Goal: Task Accomplishment & Management: Manage account settings

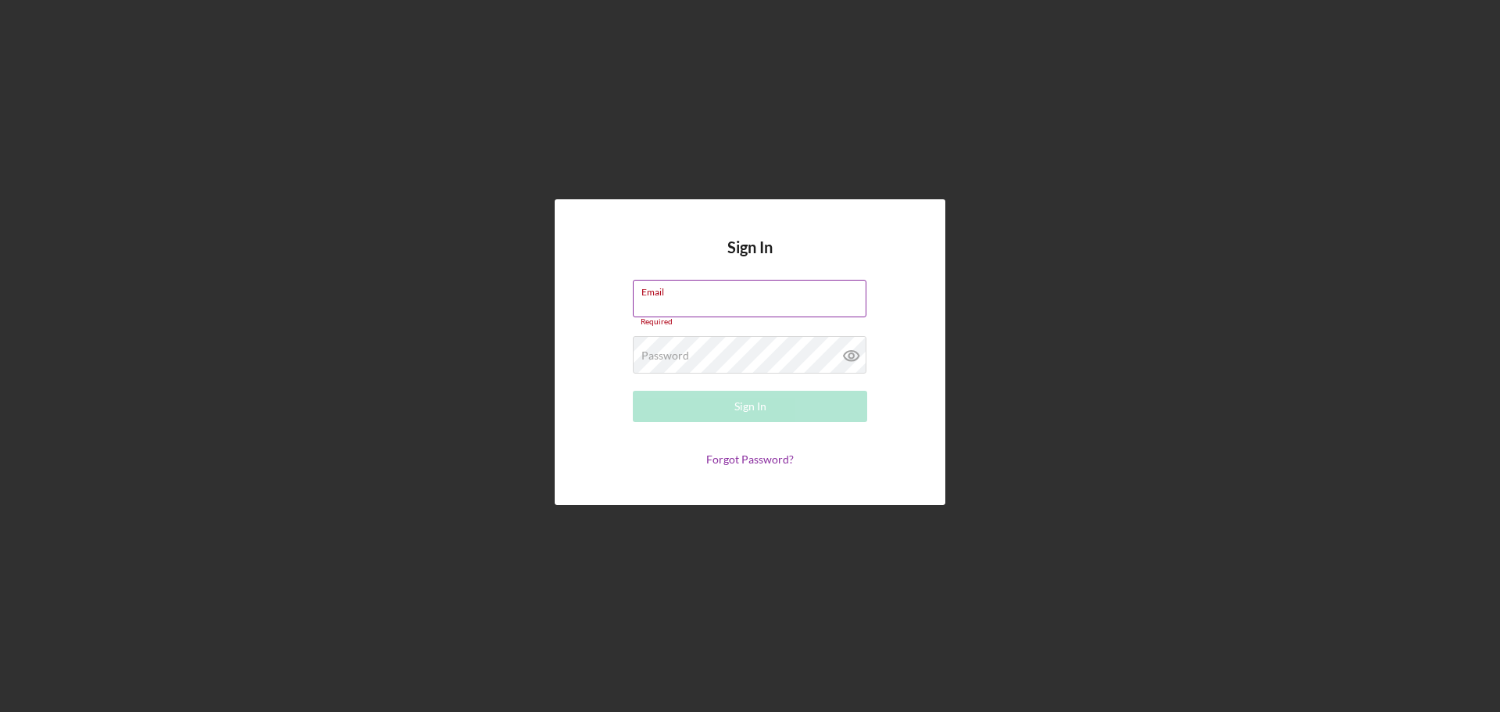
click at [670, 301] on div "Email Required" at bounding box center [750, 303] width 234 height 47
type input "[EMAIL_ADDRESS][DOMAIN_NAME]"
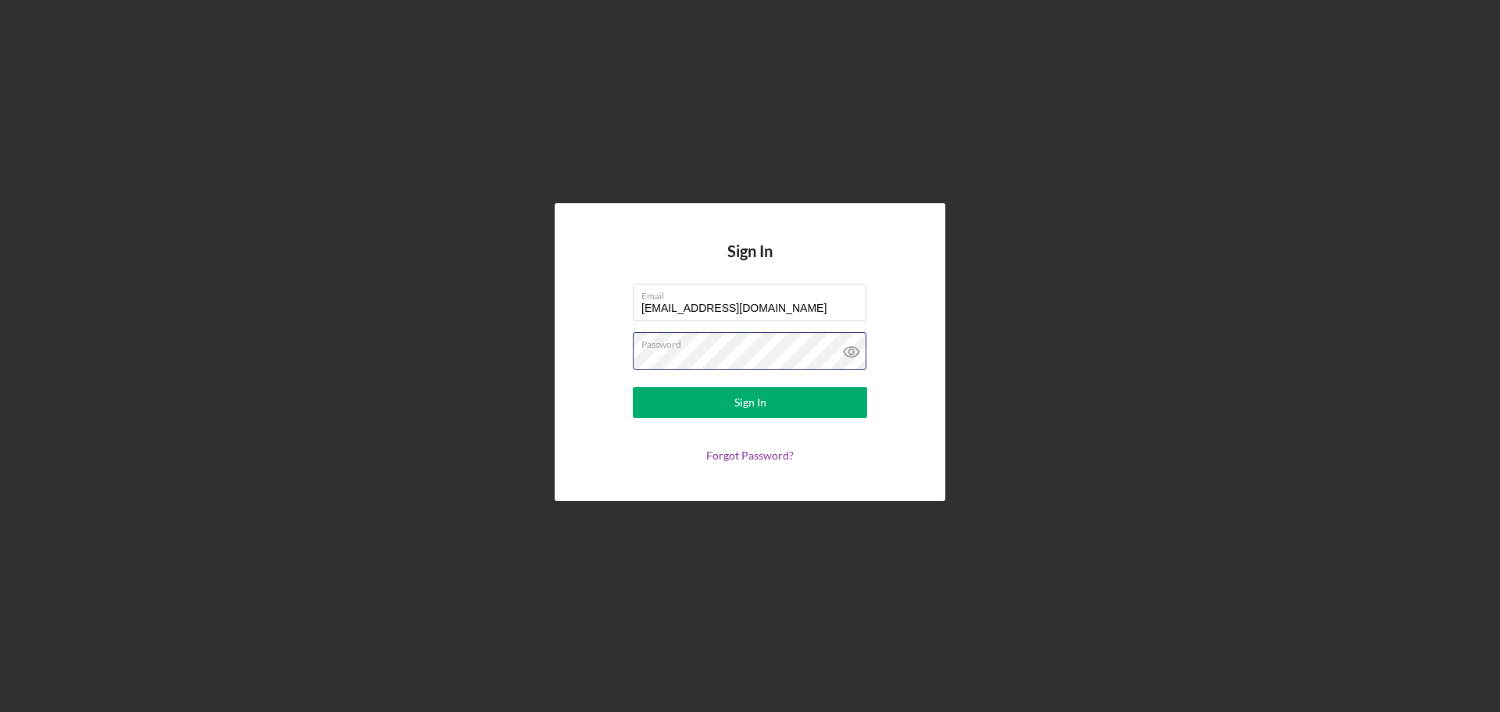
click at [633, 387] on button "Sign In" at bounding box center [750, 402] width 234 height 31
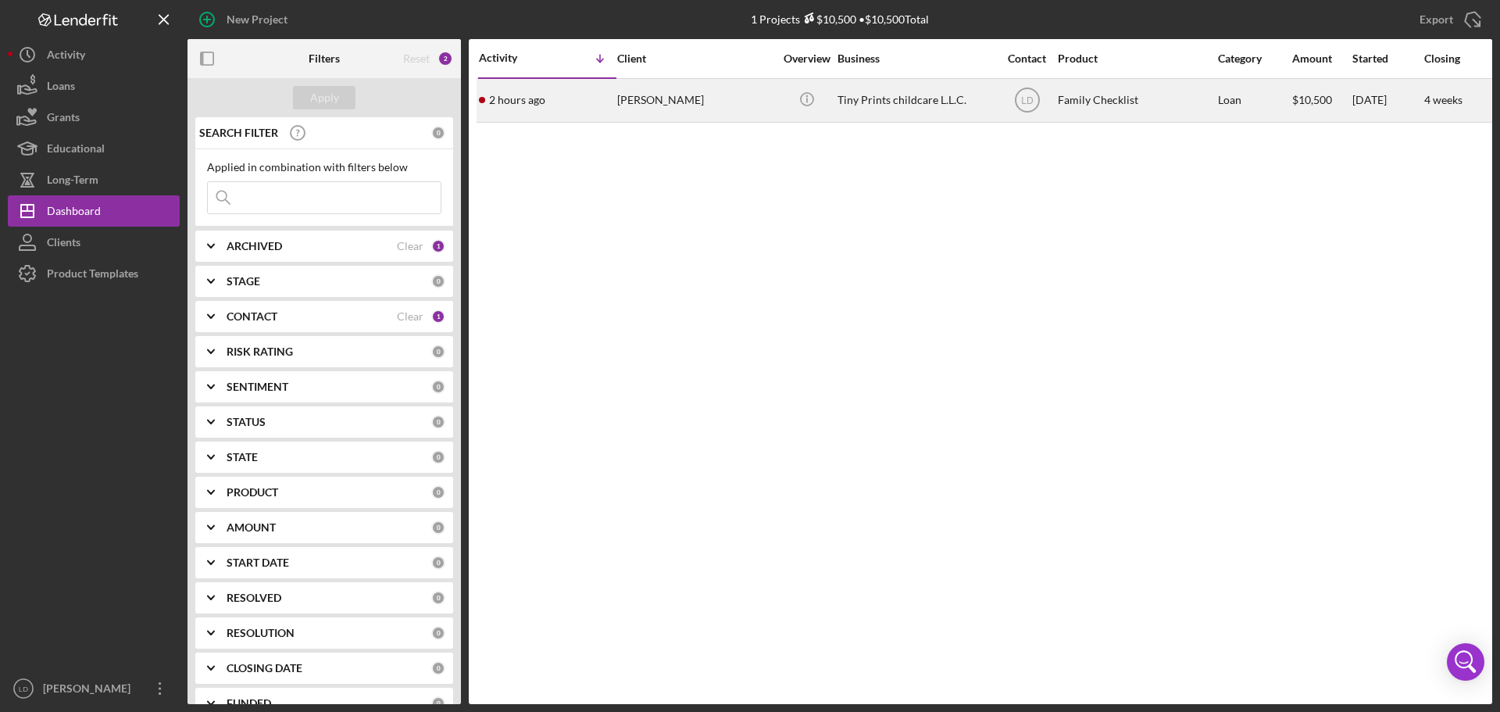
click at [1109, 102] on div "Family Checklist" at bounding box center [1136, 100] width 156 height 41
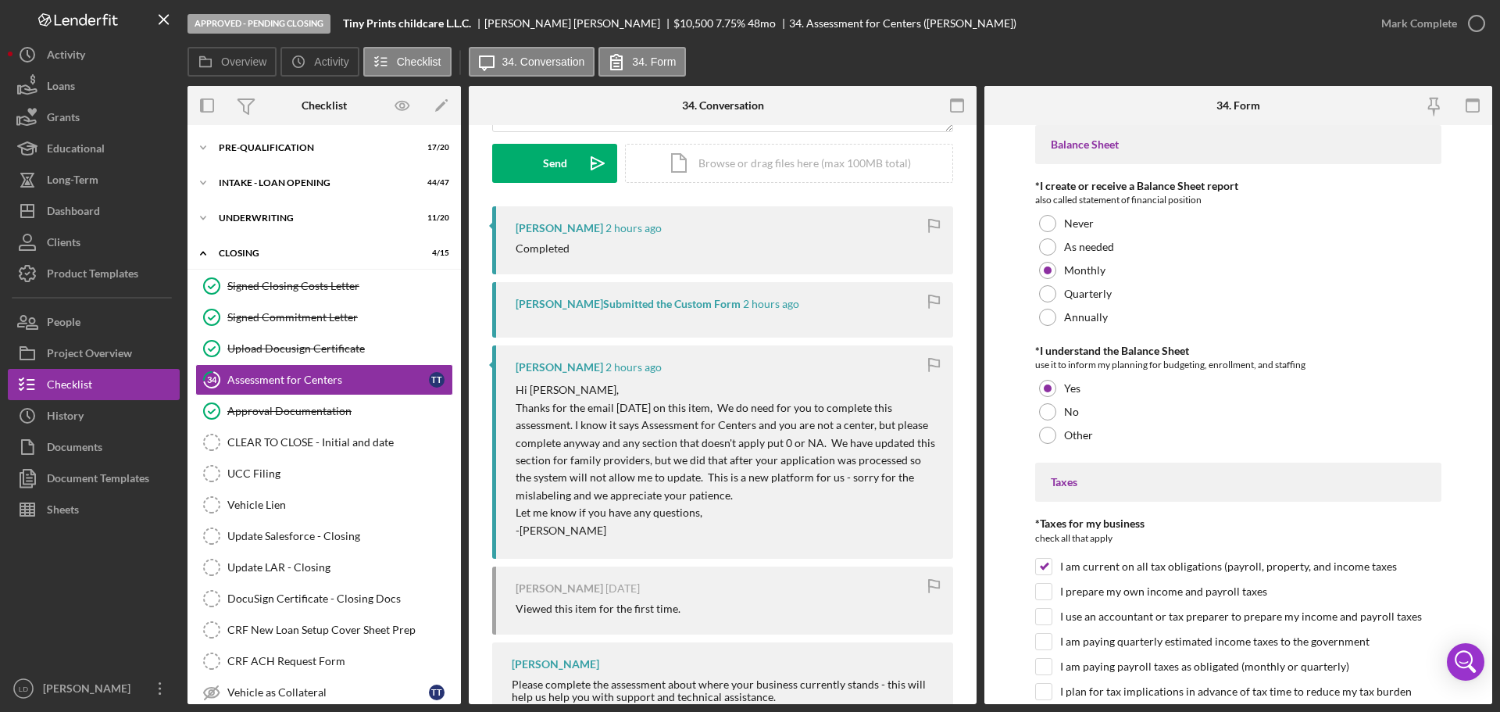
scroll to position [234, 0]
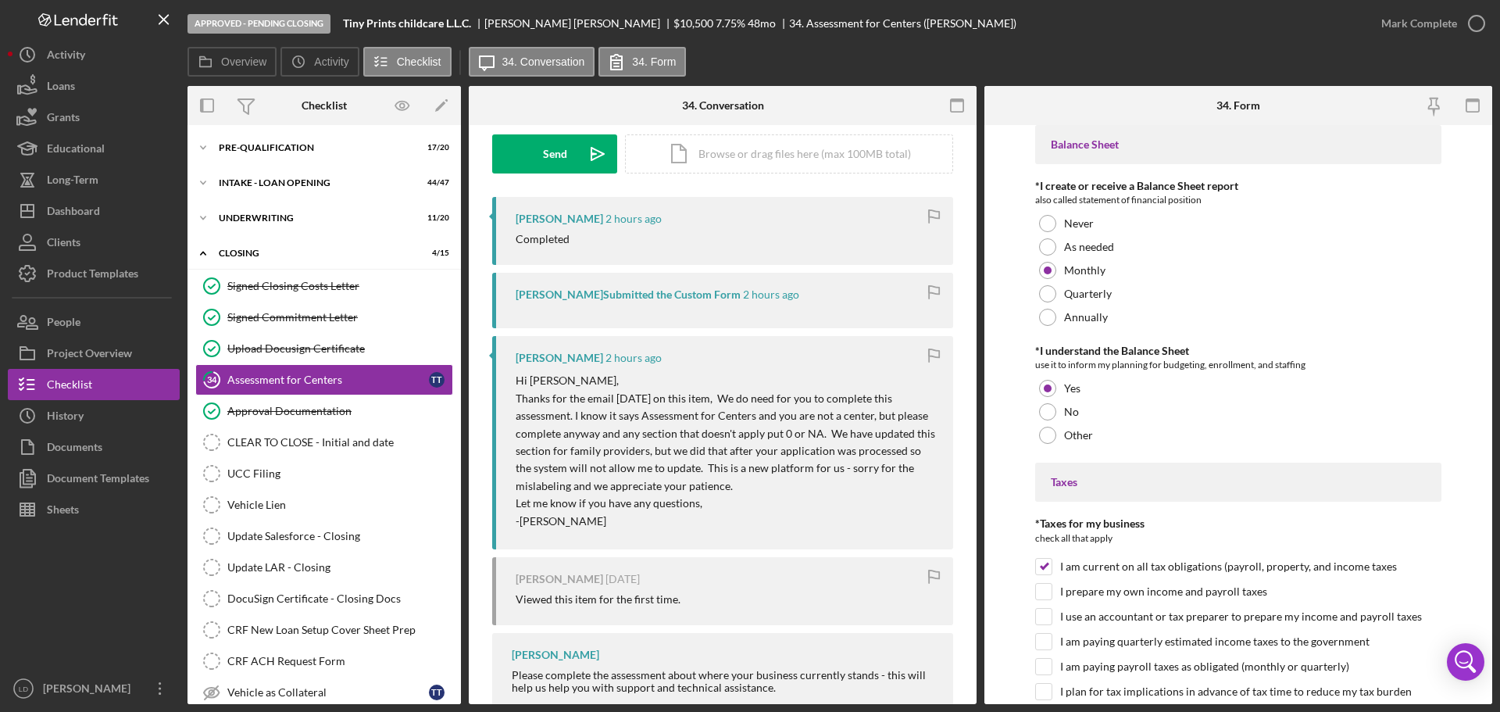
click at [925, 213] on icon "button" at bounding box center [933, 216] width 35 height 35
click at [928, 291] on icon "button" at bounding box center [933, 292] width 35 height 35
click at [929, 284] on icon "button" at bounding box center [933, 292] width 35 height 35
click at [931, 212] on icon "button" at bounding box center [933, 216] width 35 height 35
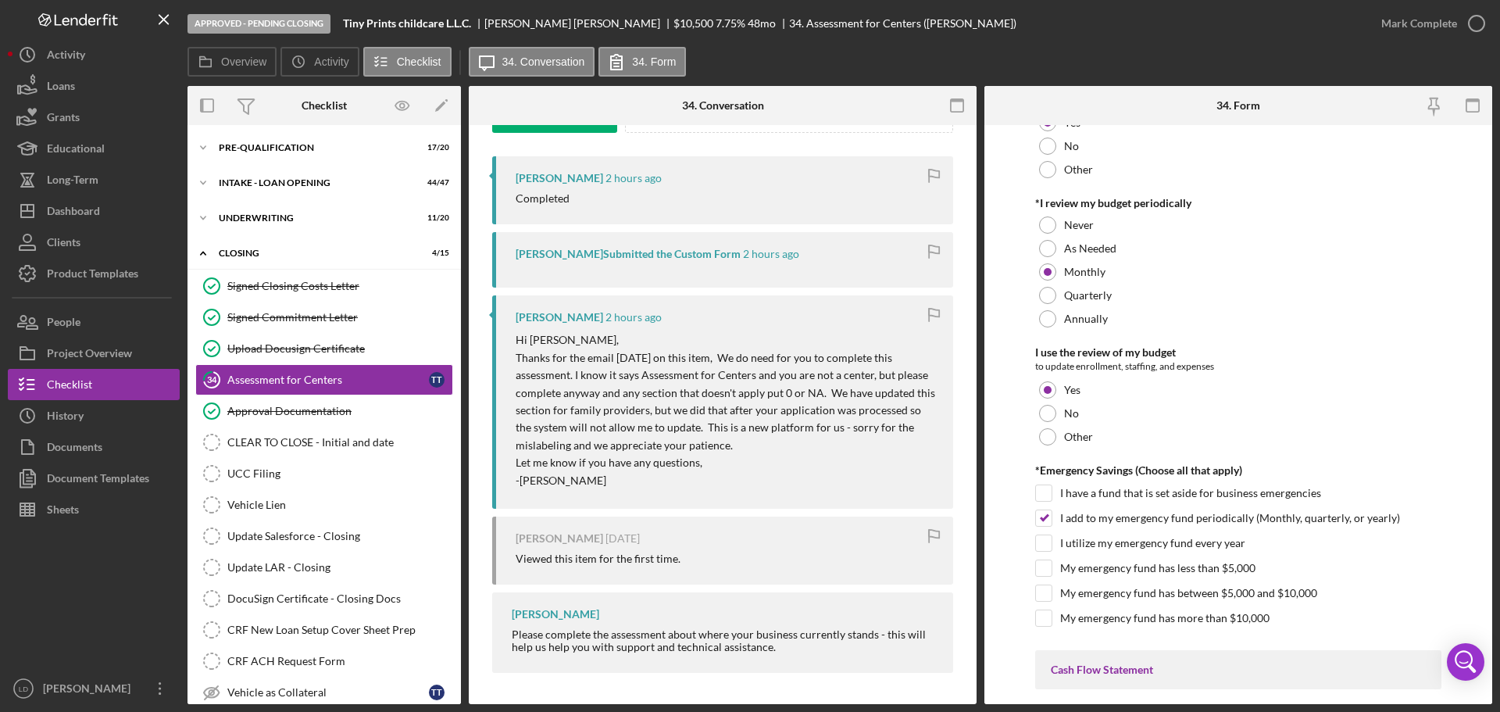
scroll to position [4062, 0]
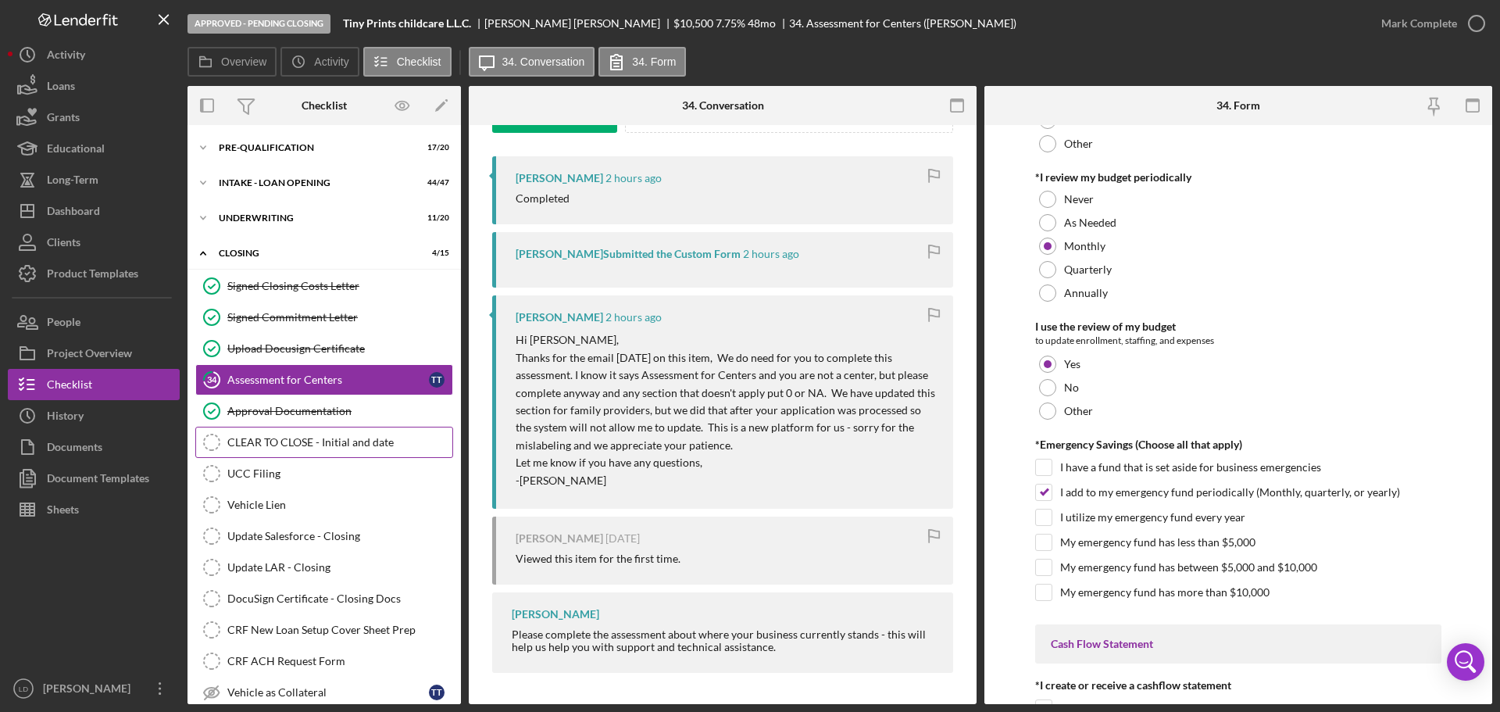
click at [216, 437] on icon "CLEAR TO CLOSE - Initial and date" at bounding box center [211, 442] width 39 height 39
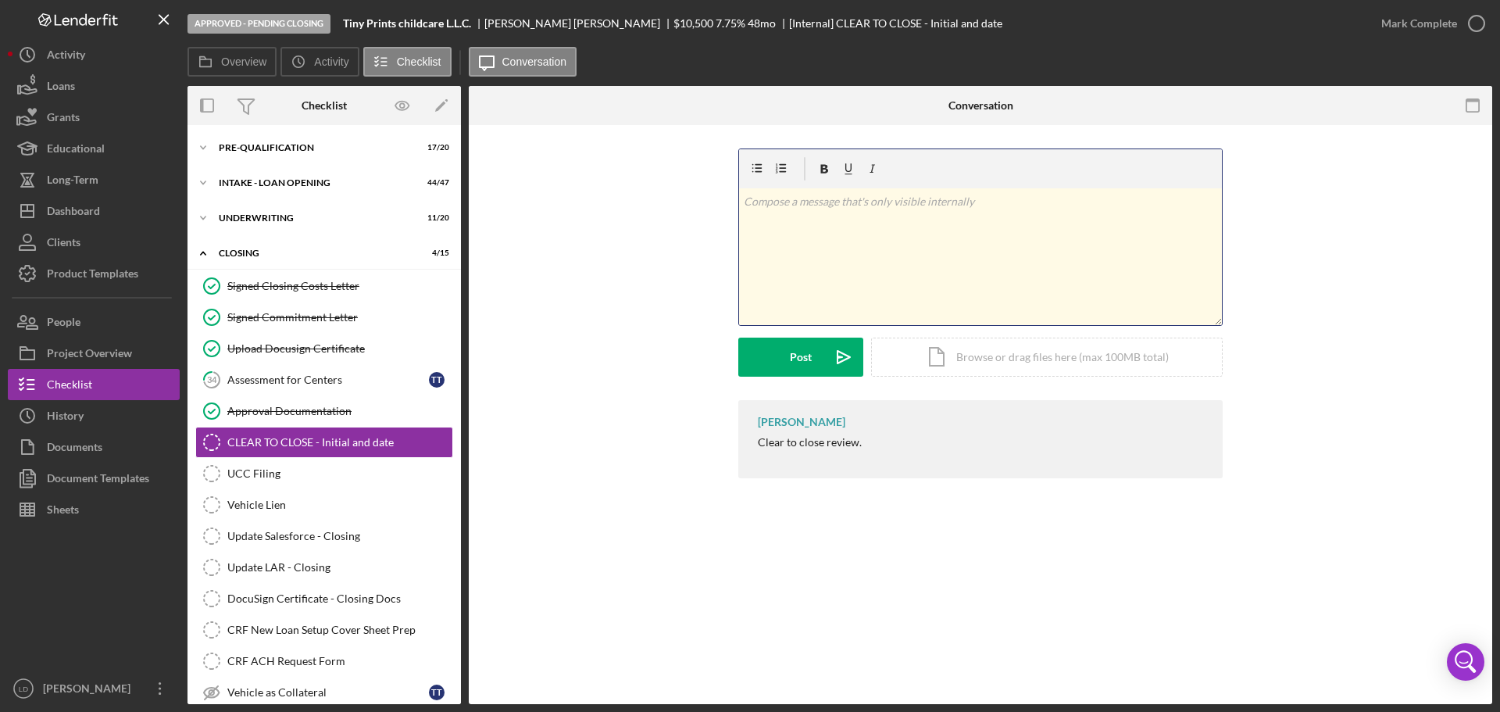
click at [784, 245] on div "v Color teal Color pink Remove color Add row above Add row below Add column bef…" at bounding box center [980, 256] width 483 height 137
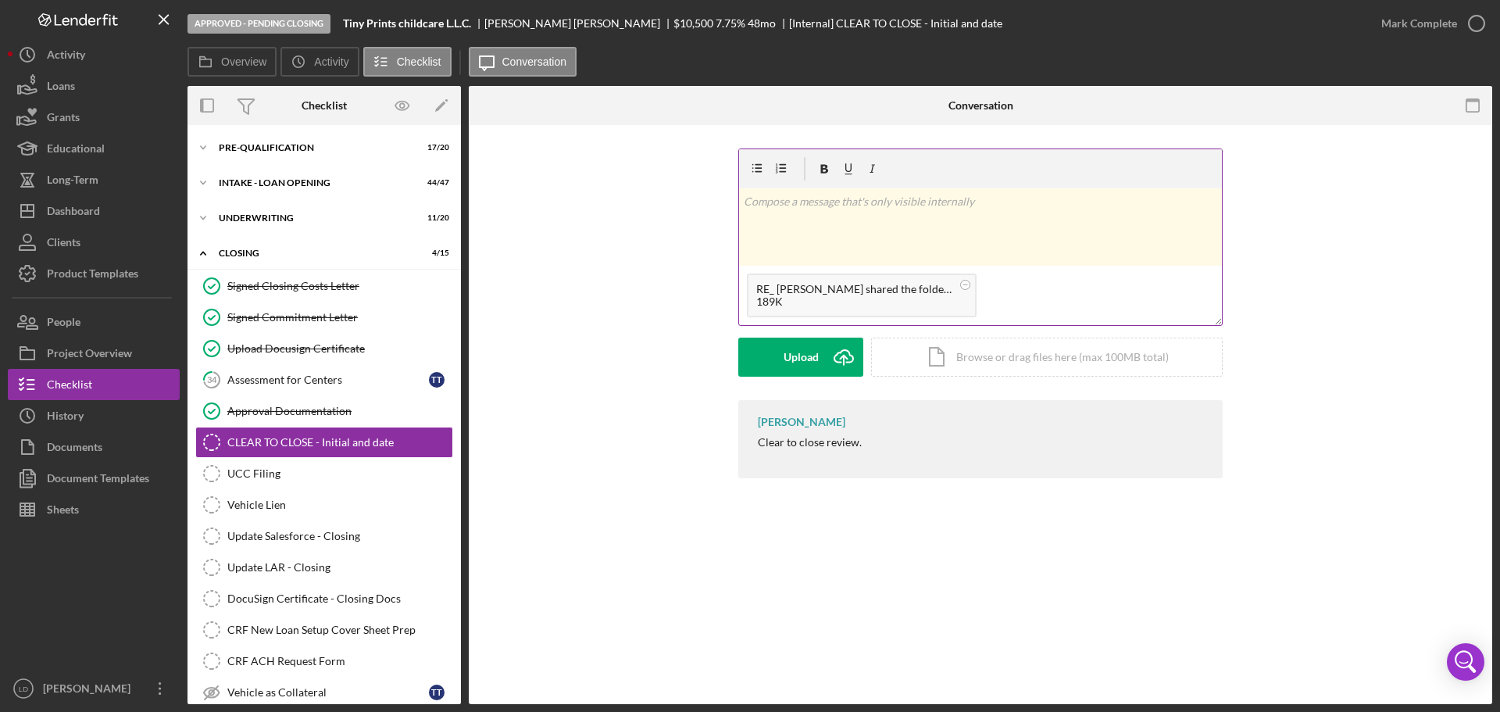
click at [842, 298] on div "189K" at bounding box center [853, 301] width 195 height 12
click at [876, 301] on div "189K" at bounding box center [853, 301] width 195 height 12
click at [866, 290] on div "RE_ [PERSON_NAME] shared the folder _$21_000 loan in [DATE]_ with you.msg" at bounding box center [853, 289] width 195 height 12
click at [851, 297] on div "189K" at bounding box center [853, 301] width 195 height 12
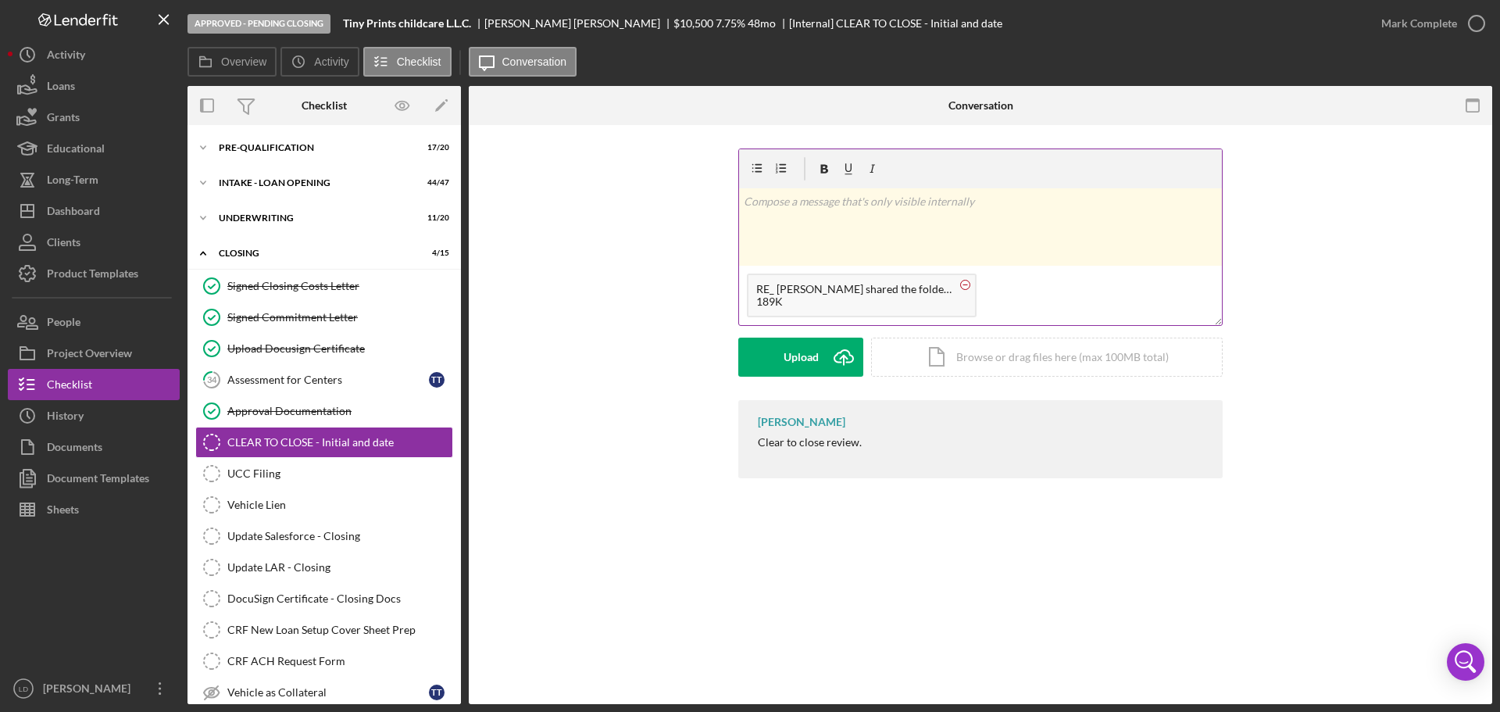
drag, startPoint x: 831, startPoint y: 294, endPoint x: 958, endPoint y: 280, distance: 128.0
drag, startPoint x: 958, startPoint y: 280, endPoint x: 964, endPoint y: 287, distance: 8.9
click at [964, 287] on circle at bounding box center [965, 284] width 9 height 9
click at [795, 366] on div "Upload" at bounding box center [800, 356] width 35 height 39
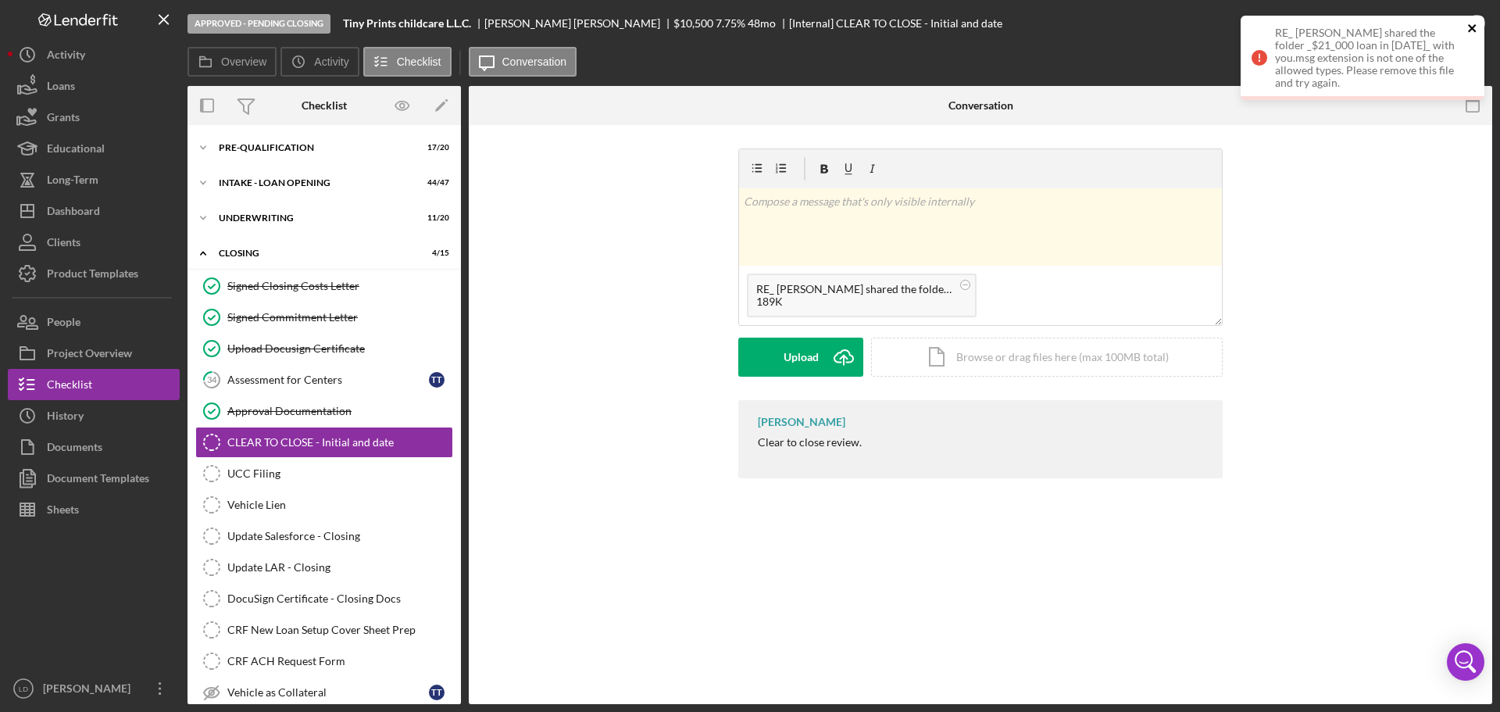
click at [1471, 27] on icon "close" at bounding box center [1472, 28] width 8 height 8
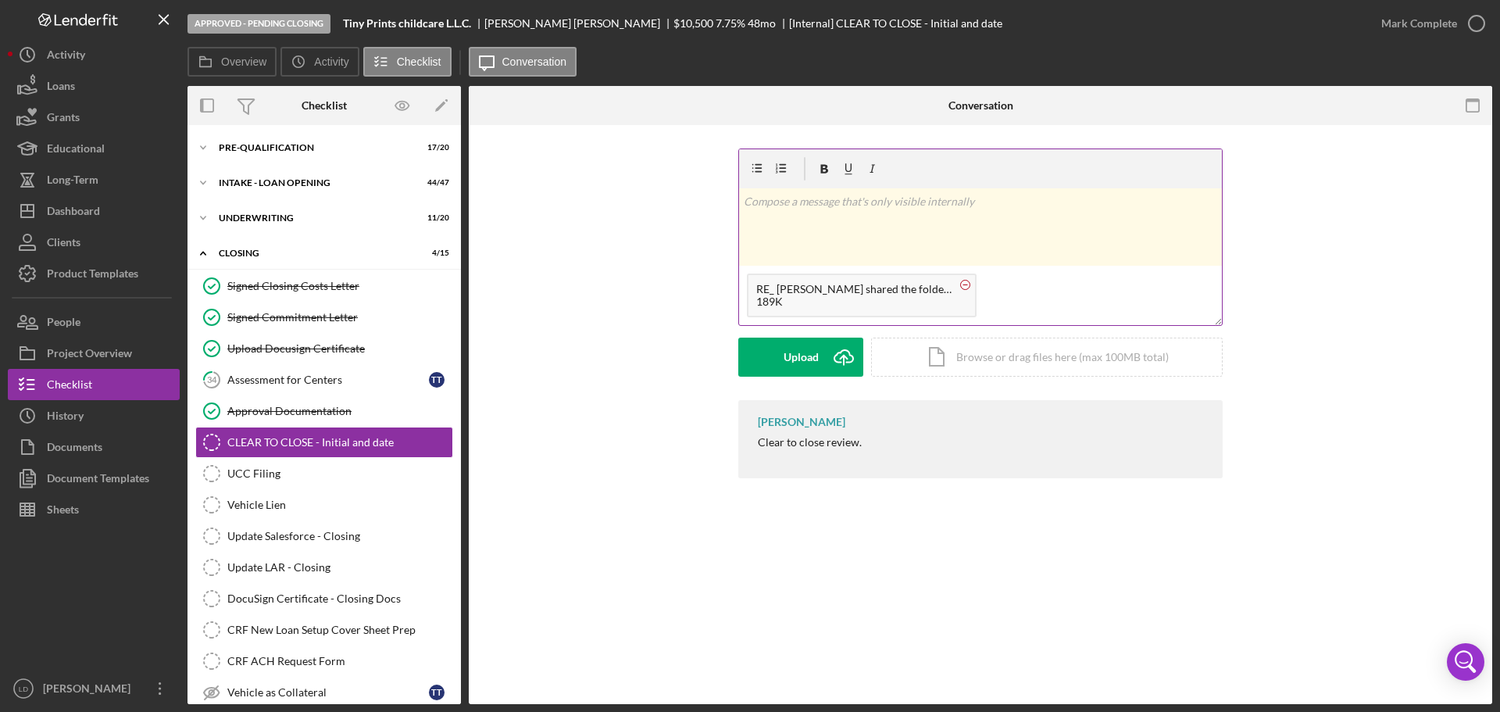
drag, startPoint x: 892, startPoint y: 302, endPoint x: 970, endPoint y: 286, distance: 79.8
click at [970, 286] on icon at bounding box center [965, 285] width 20 height 20
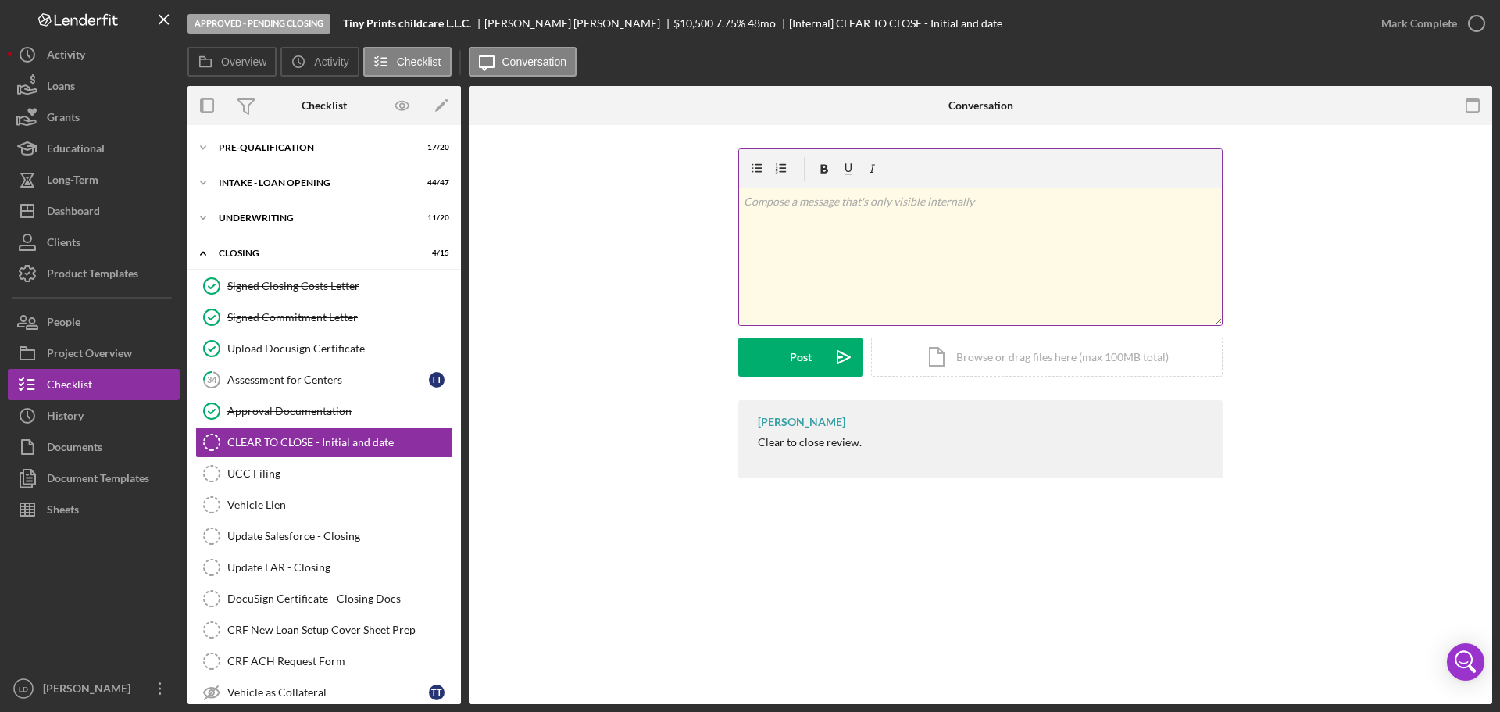
click at [946, 296] on div "v Color teal Color pink Remove color Add row above Add row below Add column bef…" at bounding box center [980, 256] width 483 height 137
click at [808, 360] on div "Post" at bounding box center [801, 356] width 22 height 39
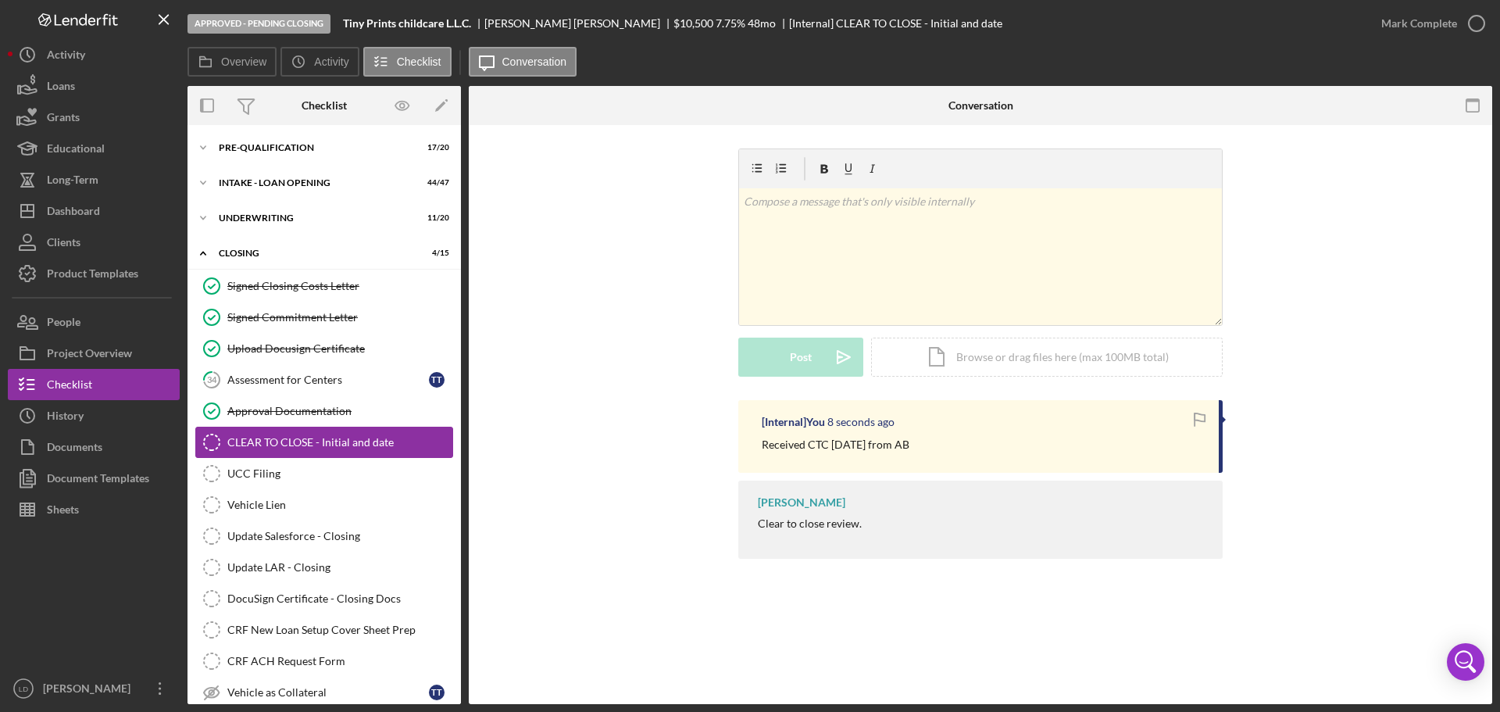
click at [199, 441] on icon "CLEAR TO CLOSE - Initial and date" at bounding box center [211, 442] width 39 height 39
click at [209, 443] on icon "CLEAR TO CLOSE - Initial and date" at bounding box center [211, 442] width 39 height 39
click at [900, 615] on div "CLEAR TO CLOSE - Initial and date CLEAR TO CLOSE - Initial and date v Color tea…" at bounding box center [980, 414] width 1023 height 579
click at [1475, 19] on icon "button" at bounding box center [1476, 23] width 39 height 39
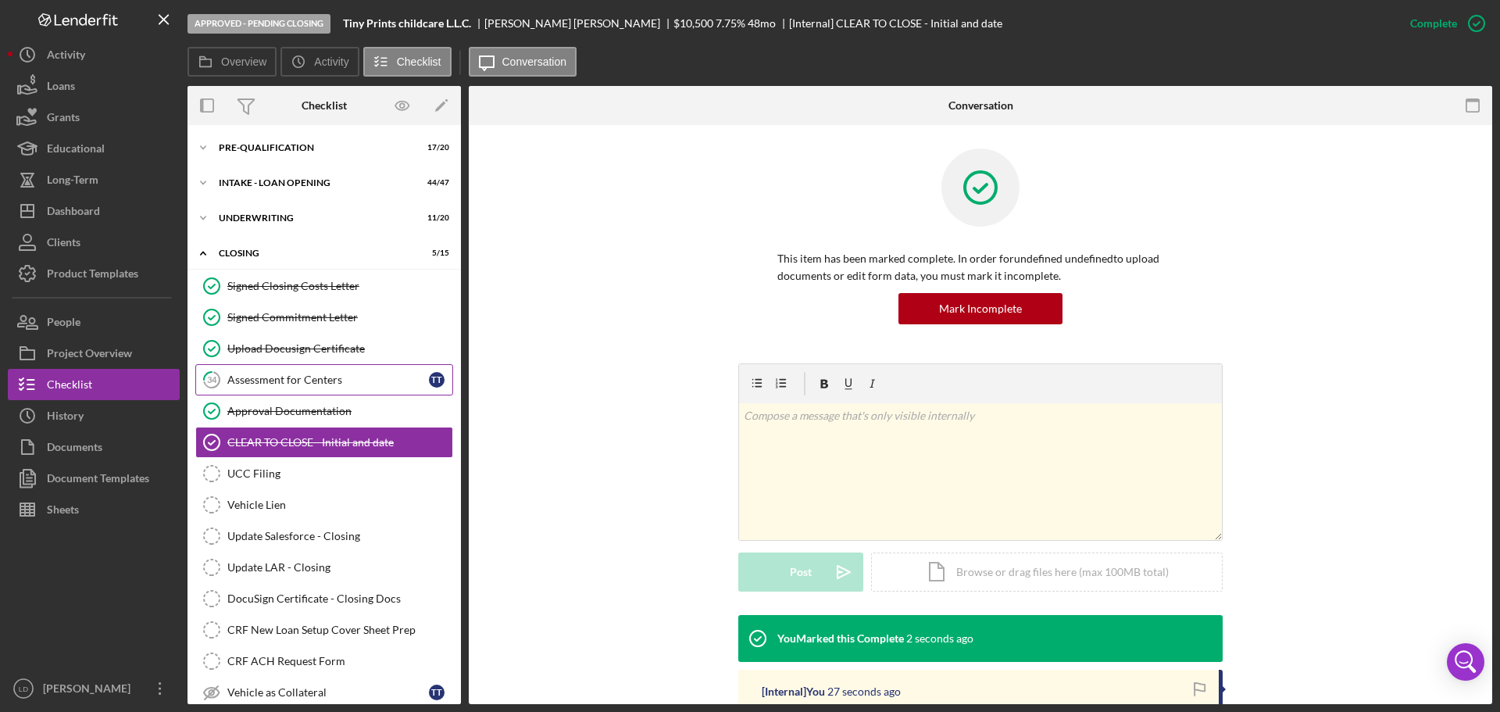
click at [308, 385] on div "Assessment for Centers" at bounding box center [328, 379] width 202 height 12
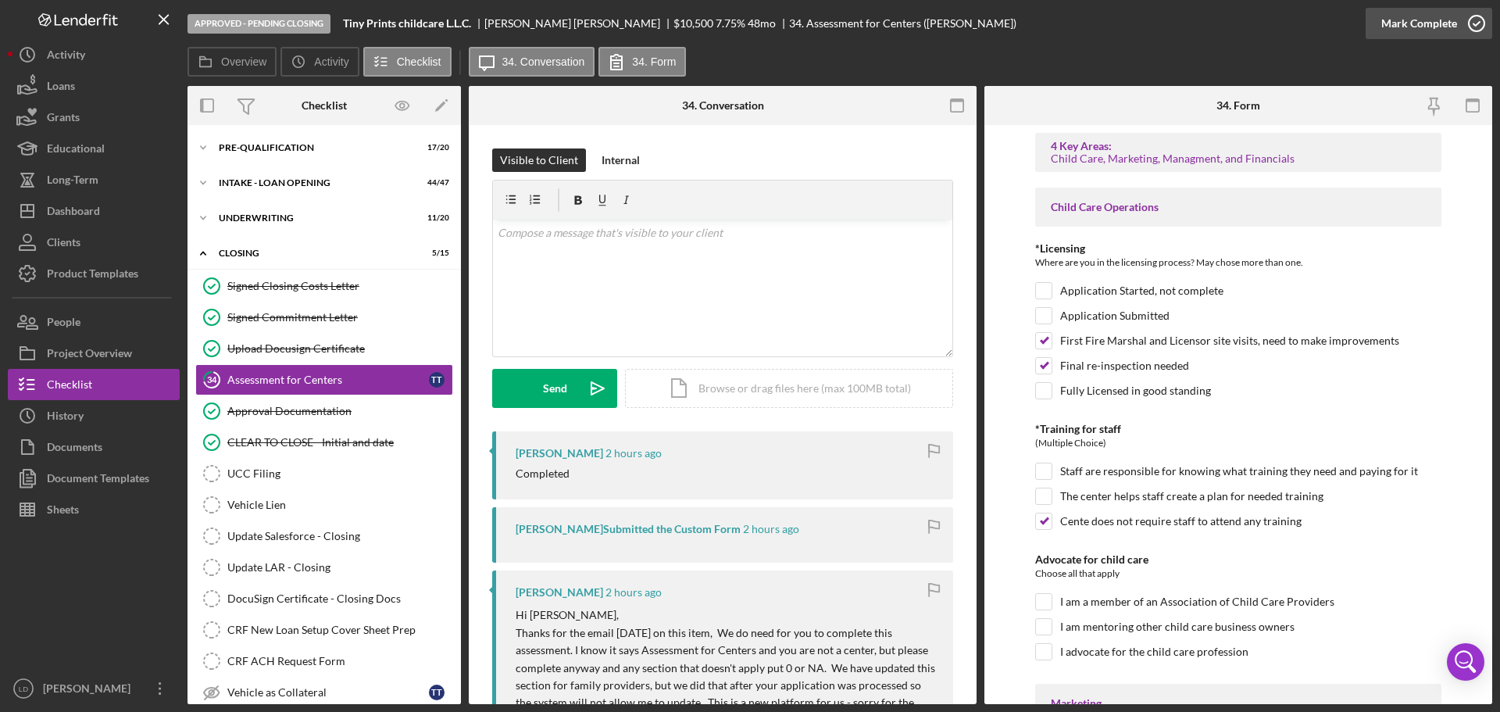
click at [1470, 23] on icon "button" at bounding box center [1476, 23] width 39 height 39
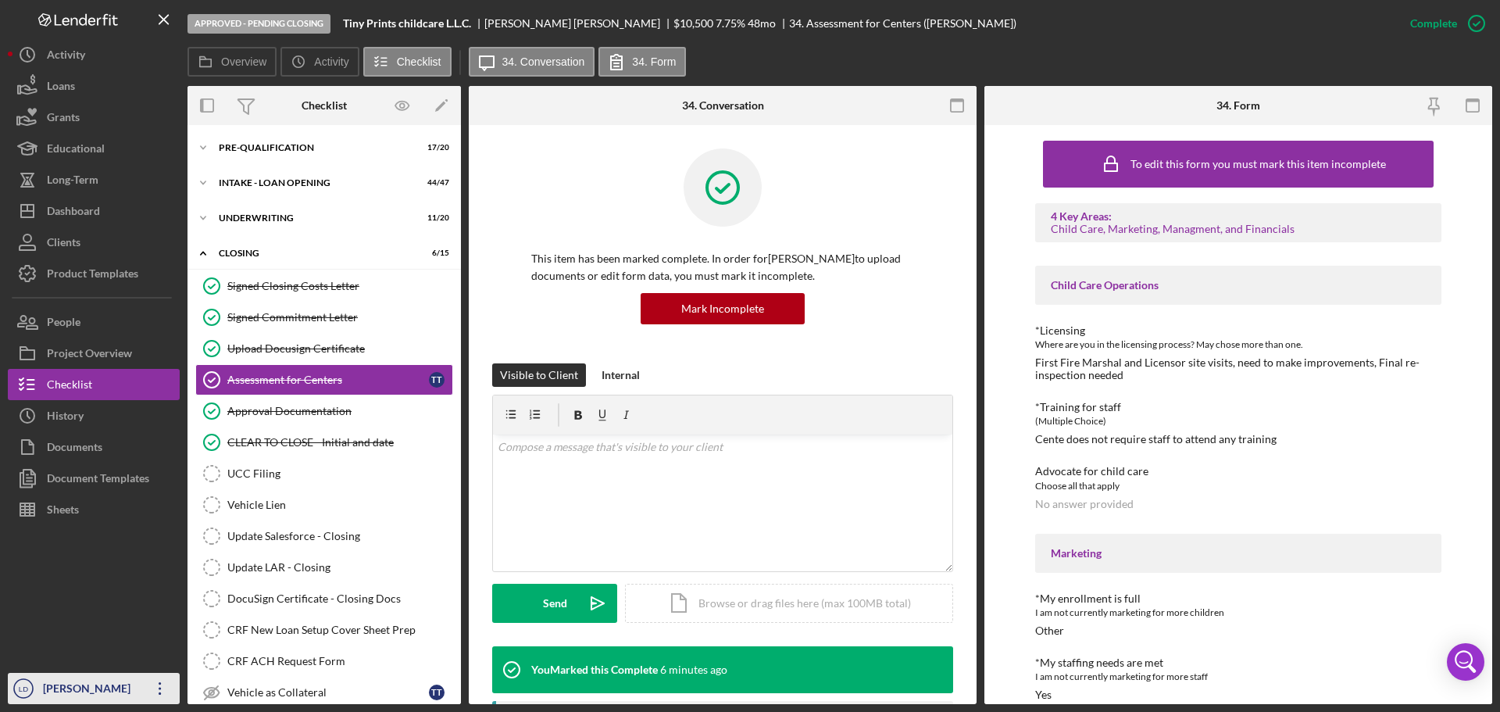
click at [55, 694] on div "[PERSON_NAME]" at bounding box center [90, 690] width 102 height 35
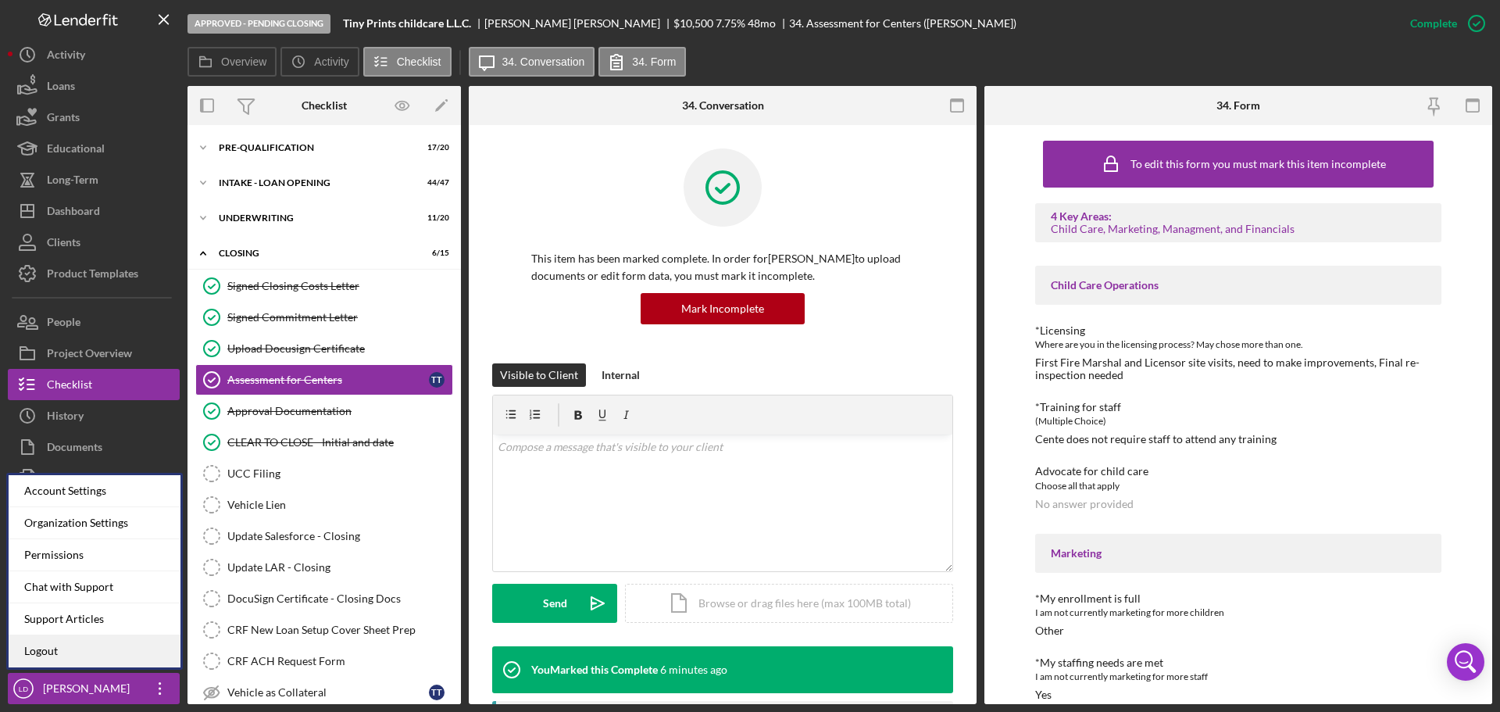
click at [21, 637] on link "Logout" at bounding box center [95, 651] width 172 height 32
